Goal: Share content

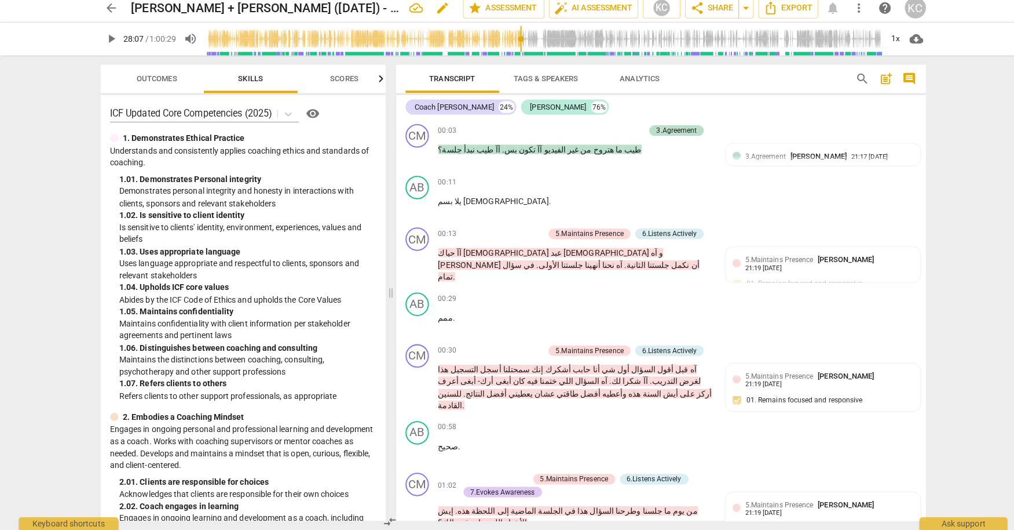
scroll to position [4534, 0]
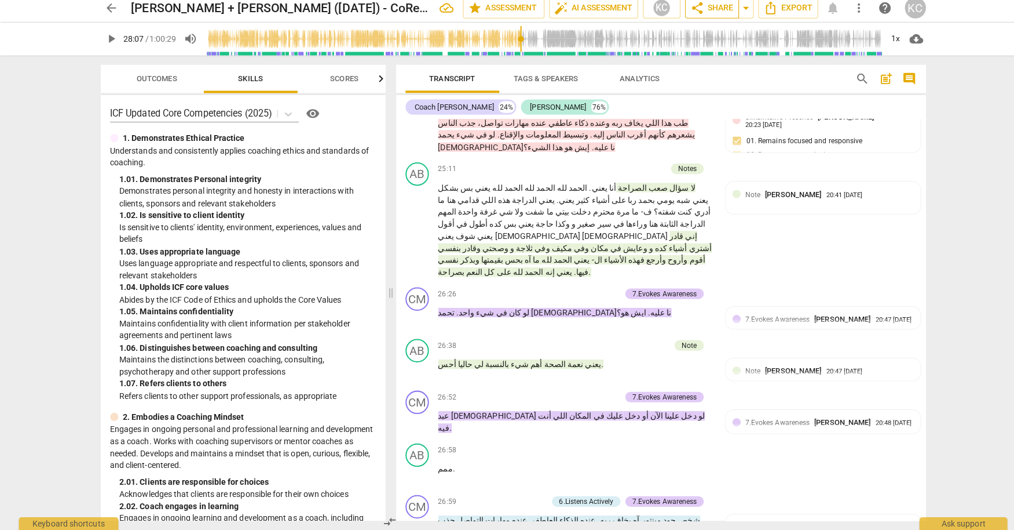
click at [714, 16] on span "share Share" at bounding box center [704, 14] width 43 height 14
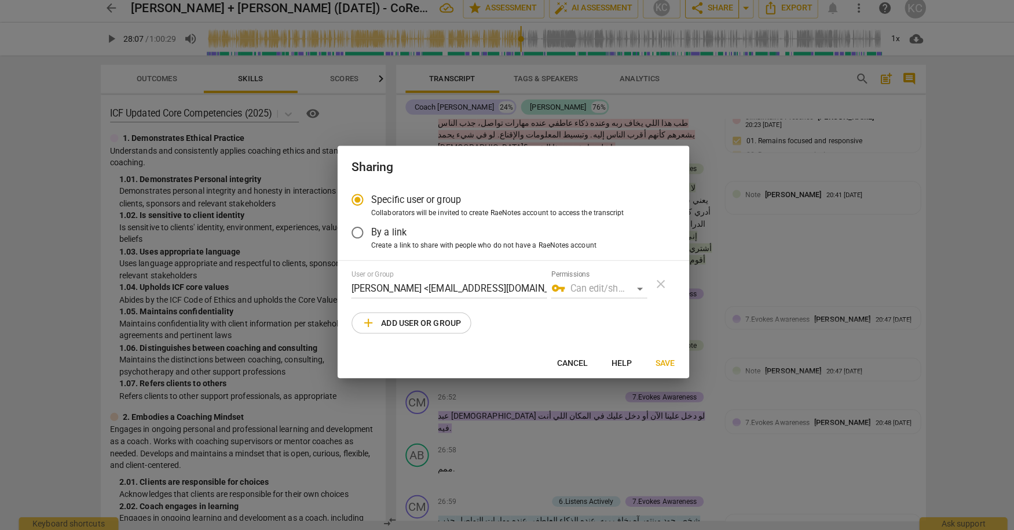
radio input "false"
click at [470, 238] on label "By a link" at bounding box center [499, 236] width 319 height 28
click at [367, 238] on input "By a link" at bounding box center [354, 236] width 28 height 28
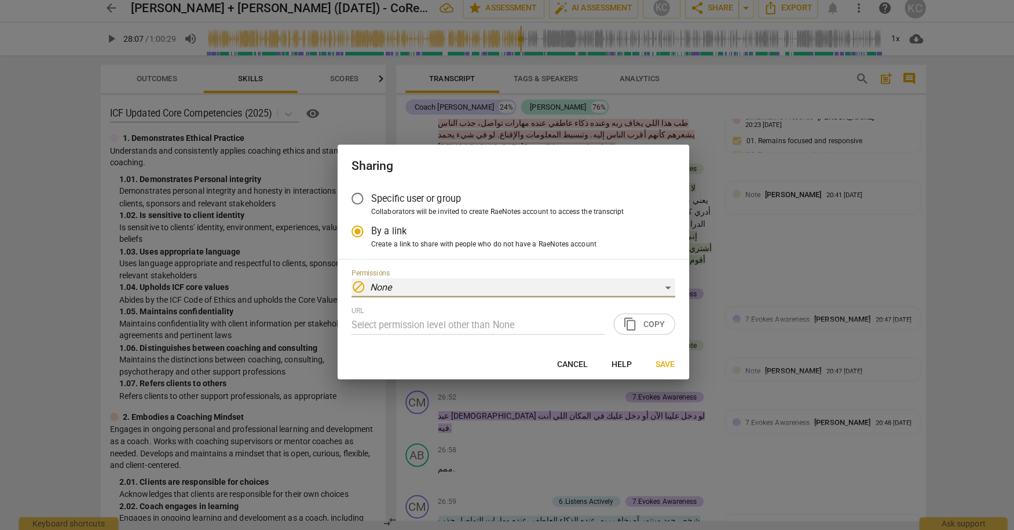
click at [387, 284] on div "block None" at bounding box center [508, 290] width 320 height 19
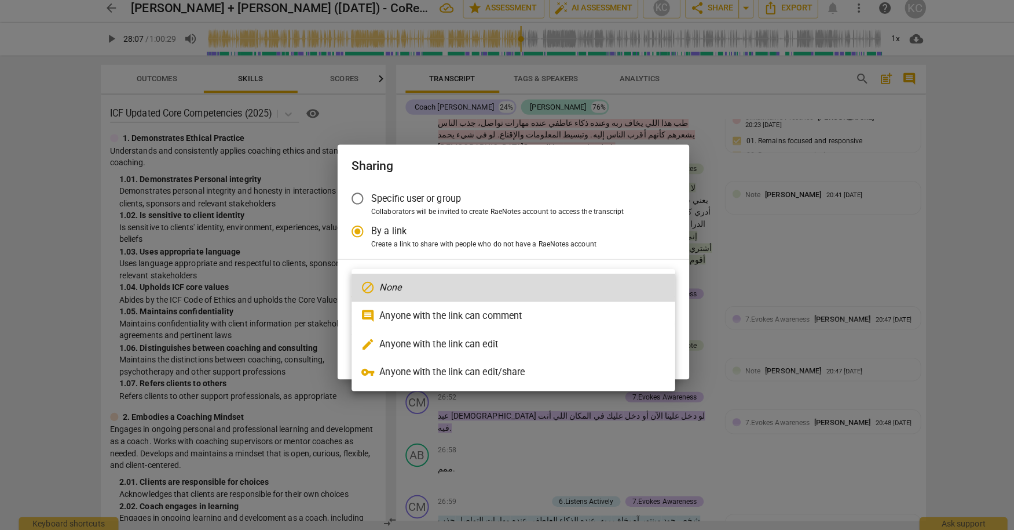
click at [386, 315] on li "comment Anyone with the link can comment" at bounding box center [508, 318] width 320 height 28
radio input "false"
type input "[URL][DOMAIN_NAME]"
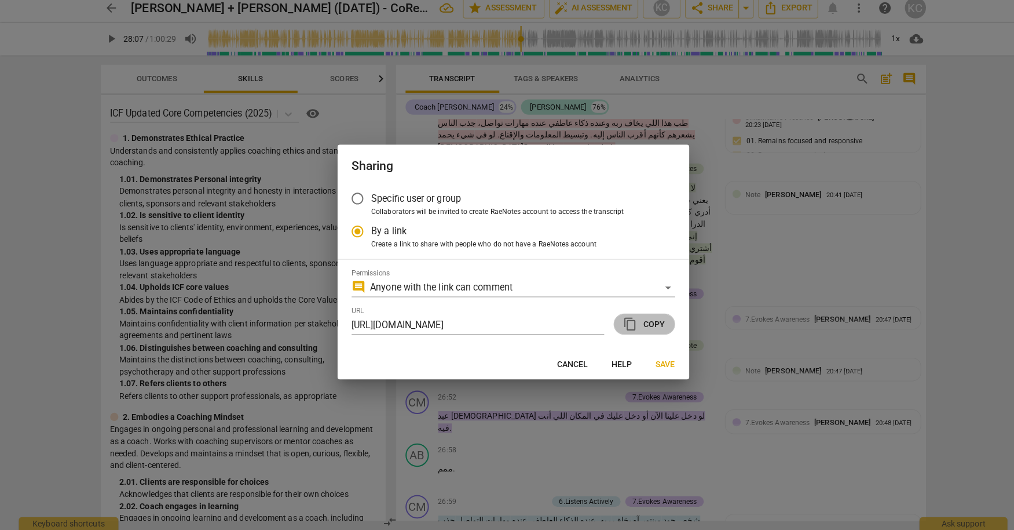
click at [644, 329] on span "content_copy Copy" at bounding box center [636, 326] width 41 height 14
click at [663, 371] on span "Save" at bounding box center [657, 366] width 19 height 12
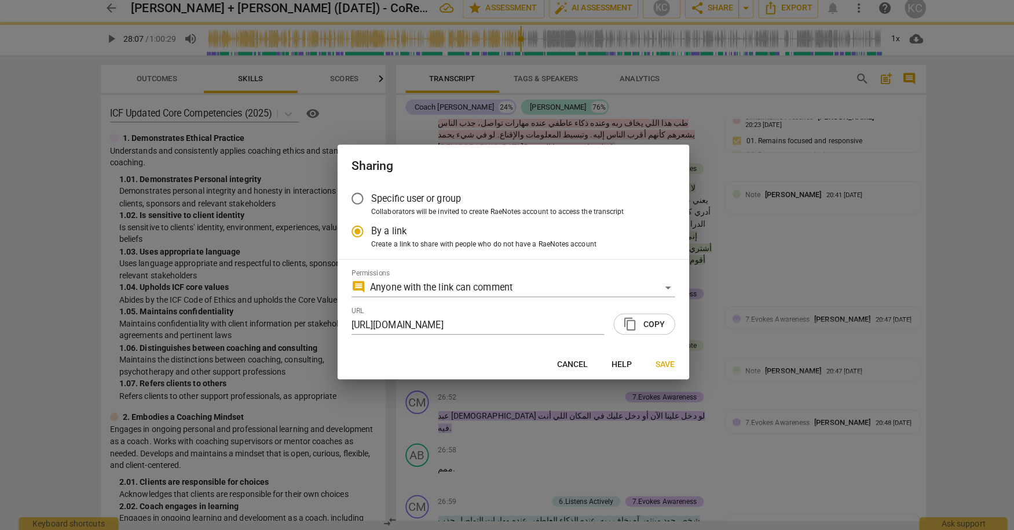
radio input "false"
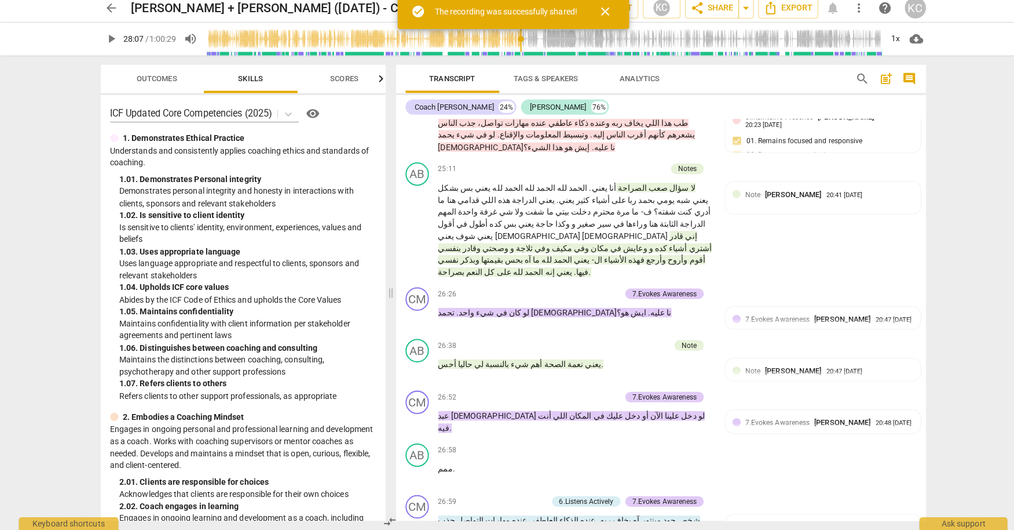
click at [116, 15] on span "arrow_back" at bounding box center [110, 14] width 14 height 14
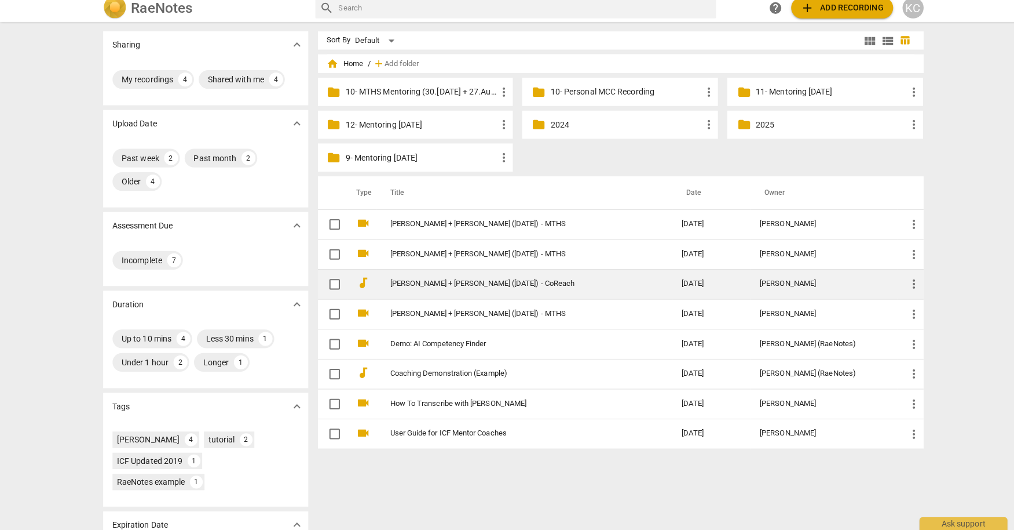
click at [902, 286] on span "more_vert" at bounding box center [904, 287] width 14 height 14
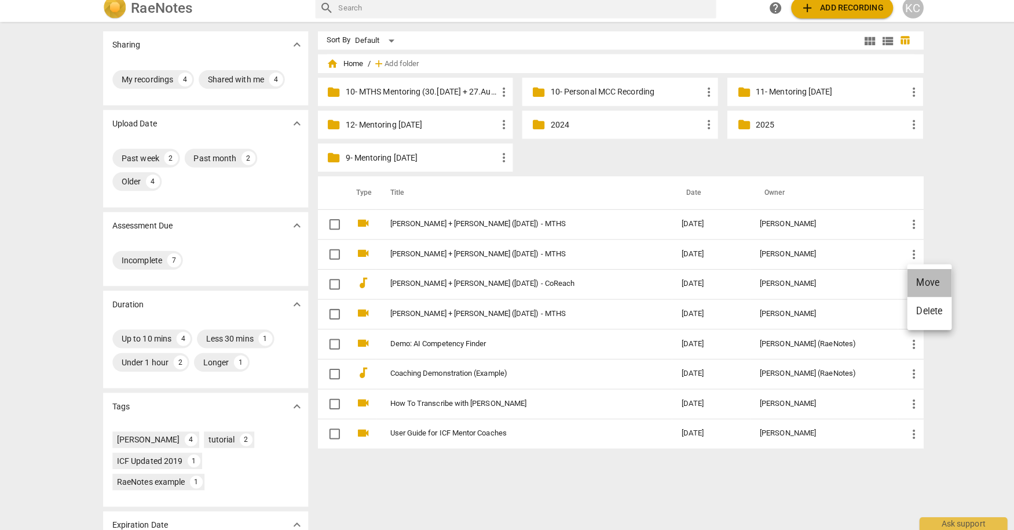
click at [903, 286] on li "Move" at bounding box center [919, 286] width 44 height 28
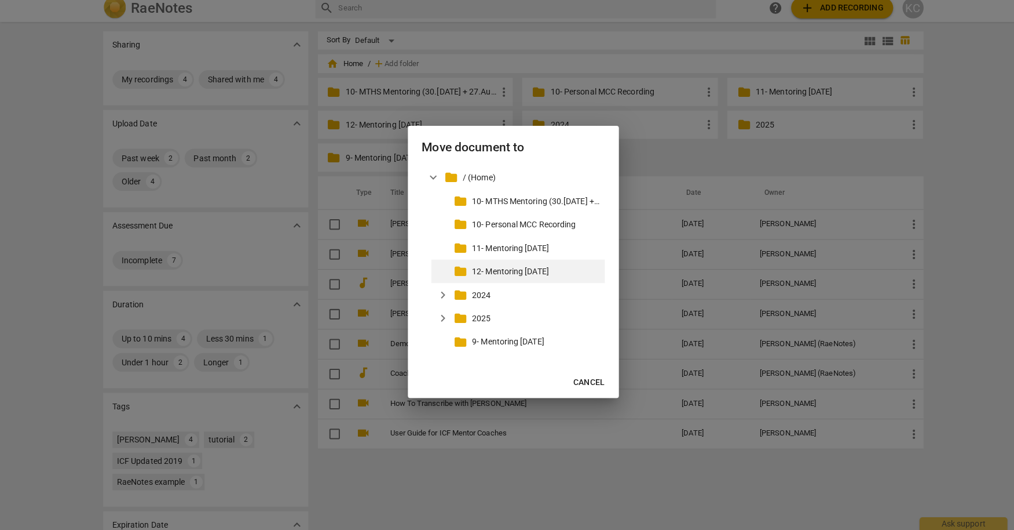
click at [558, 272] on p "12- Mentoring [DATE]" at bounding box center [530, 274] width 126 height 12
